Goal: Navigation & Orientation: Find specific page/section

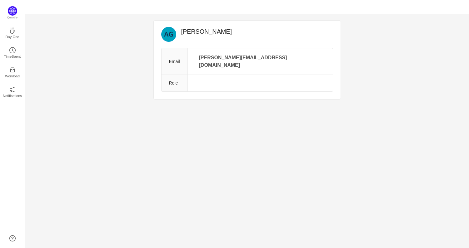
click at [211, 76] on td at bounding box center [259, 83] width 145 height 17
click at [29, 33] on div "[PERSON_NAME] Email [PERSON_NAME][EMAIL_ADDRESS][DOMAIN_NAME] Role" at bounding box center [247, 60] width 444 height 92
click at [14, 34] on p "Day One" at bounding box center [12, 37] width 14 height 6
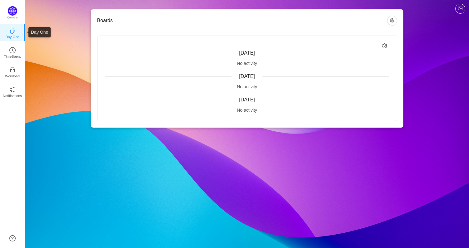
click at [12, 61] on ul "Day One TimeSpent Workload Notifications About" at bounding box center [12, 66] width 25 height 87
click at [8, 57] on p "TimeSpent" at bounding box center [12, 57] width 17 height 6
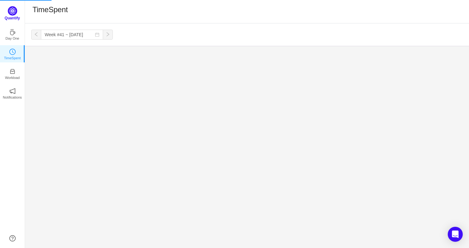
click at [7, 6] on div "Quantify" at bounding box center [12, 15] width 25 height 18
